Goal: Task Accomplishment & Management: Manage account settings

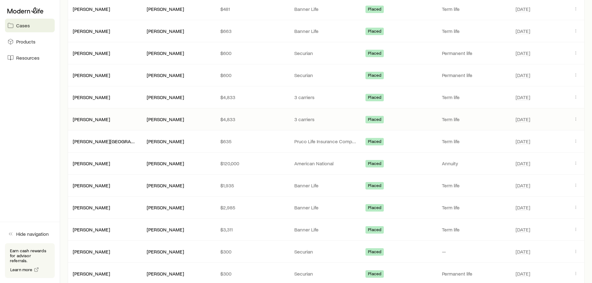
scroll to position [1118, 0]
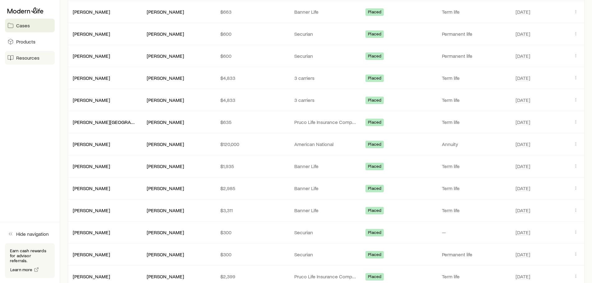
click at [38, 57] on span "Resources" at bounding box center [27, 58] width 23 height 6
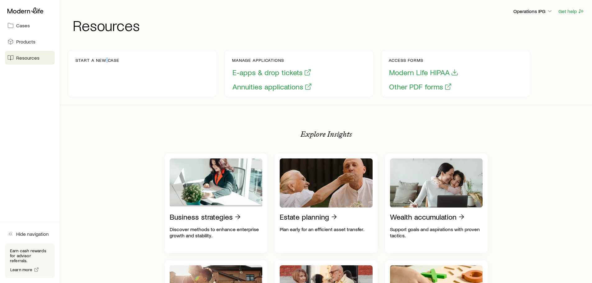
click at [107, 71] on div "Start a new case" at bounding box center [97, 74] width 44 height 32
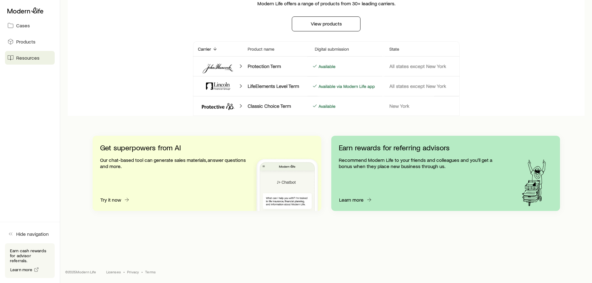
scroll to position [560, 0]
click at [41, 41] on link "Products" at bounding box center [30, 42] width 50 height 14
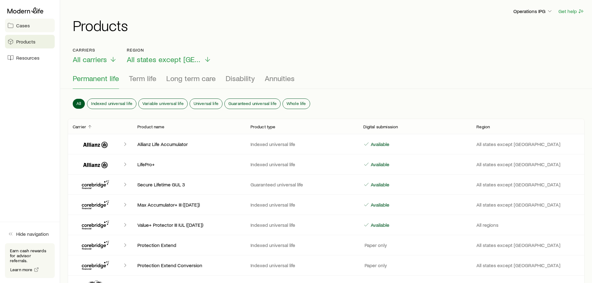
click at [28, 29] on link "Cases" at bounding box center [30, 26] width 50 height 14
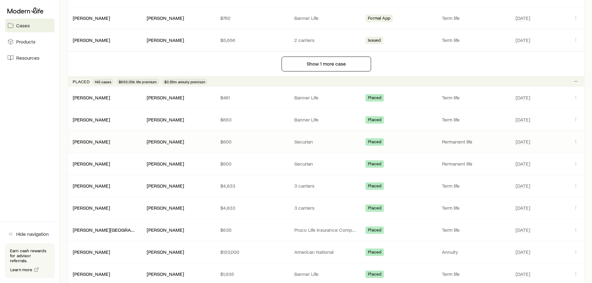
scroll to position [991, 0]
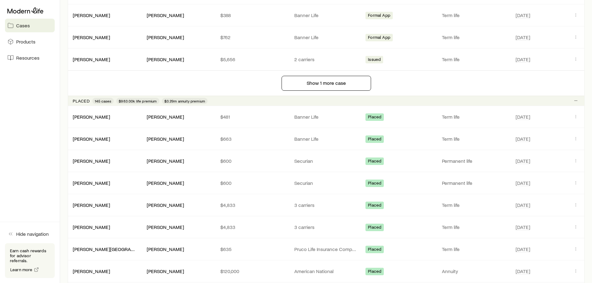
click at [104, 101] on span "145 cases" at bounding box center [103, 100] width 16 height 5
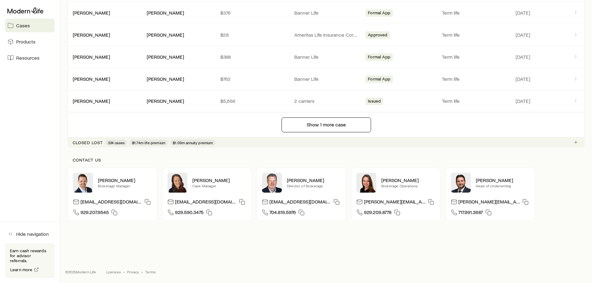
scroll to position [960, 0]
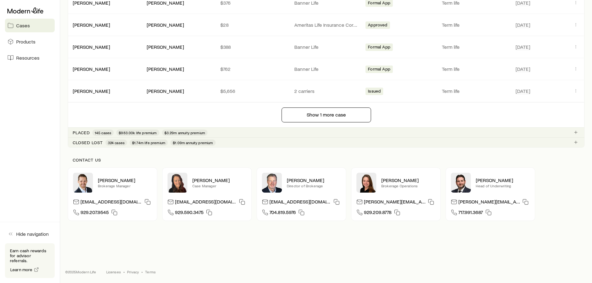
click at [94, 143] on p "Closed lost" at bounding box center [88, 142] width 30 height 5
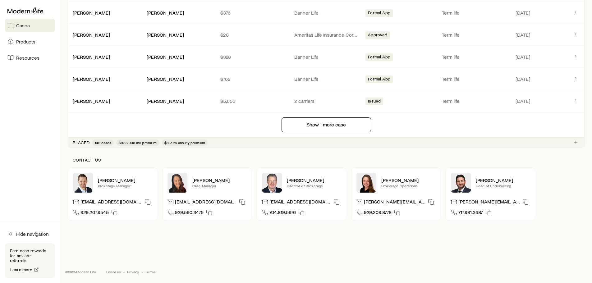
click at [84, 143] on p "Placed" at bounding box center [81, 142] width 17 height 5
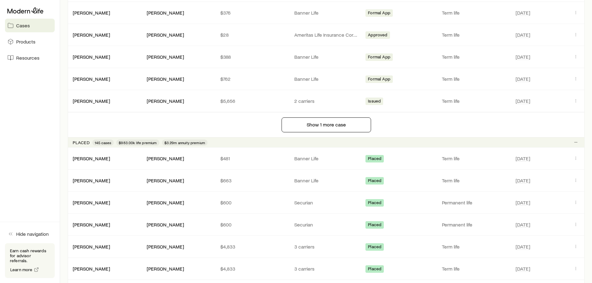
scroll to position [991, 0]
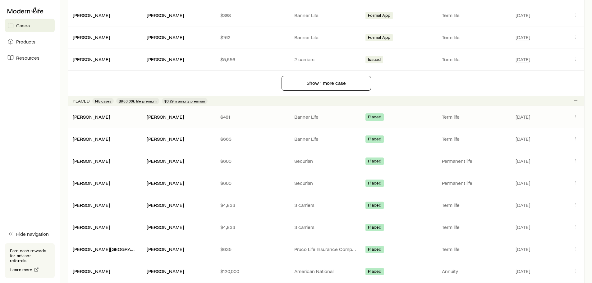
click at [370, 115] on span "Placed" at bounding box center [374, 117] width 13 height 7
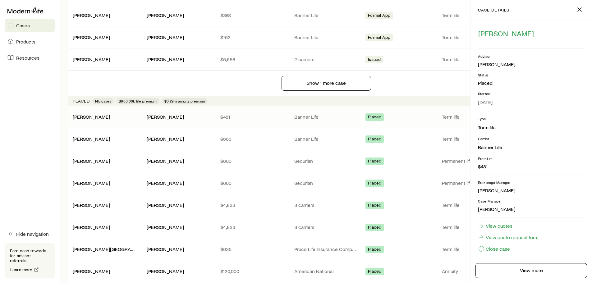
scroll to position [15, 0]
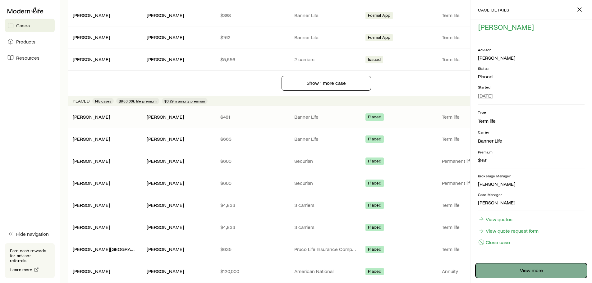
click at [533, 272] on link "View more" at bounding box center [531, 270] width 112 height 15
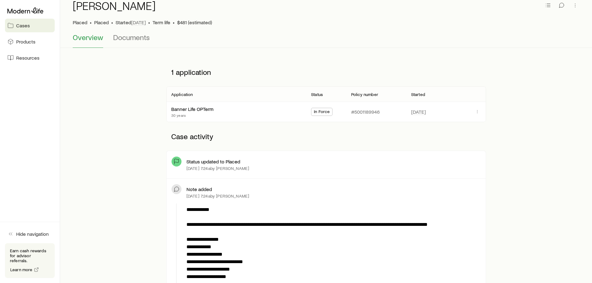
scroll to position [31, 0]
click at [373, 112] on p "#5001189946" at bounding box center [365, 111] width 29 height 6
click at [478, 112] on icon "button" at bounding box center [477, 111] width 5 height 5
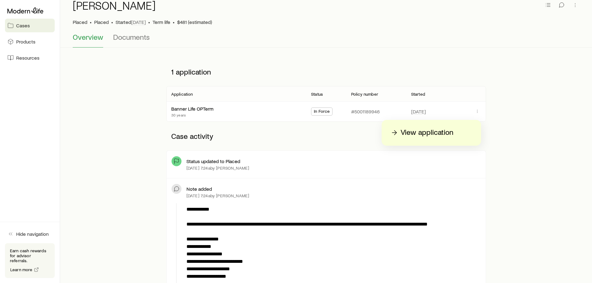
click at [436, 134] on p "View application" at bounding box center [426, 133] width 53 height 10
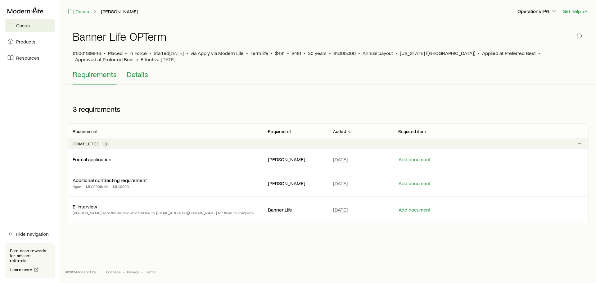
click at [137, 74] on span "Details" at bounding box center [137, 74] width 21 height 9
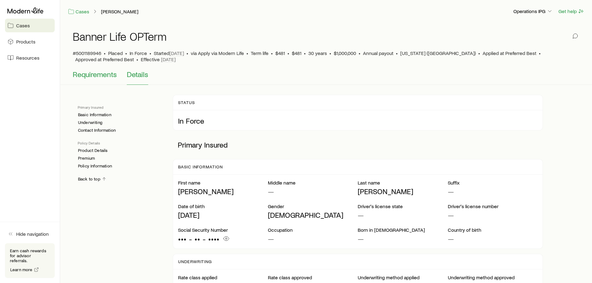
click at [97, 77] on span "Requirements" at bounding box center [95, 74] width 44 height 9
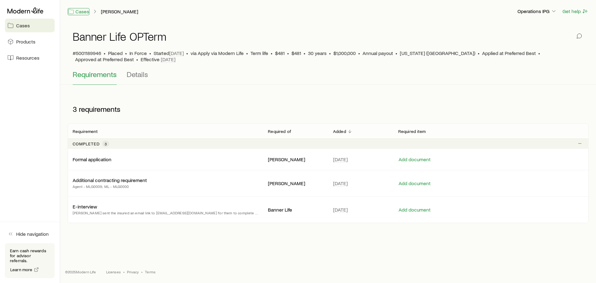
click at [80, 10] on link "Cases" at bounding box center [79, 11] width 22 height 7
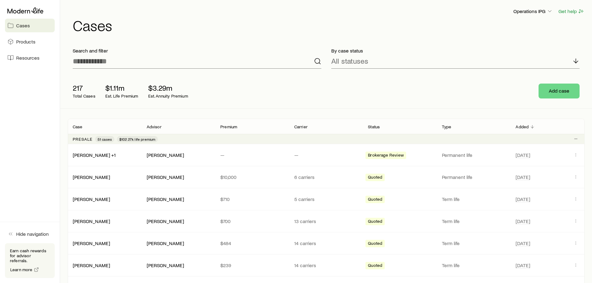
click at [154, 126] on p "Advisor" at bounding box center [154, 126] width 15 height 5
